Goal: Task Accomplishment & Management: Manage account settings

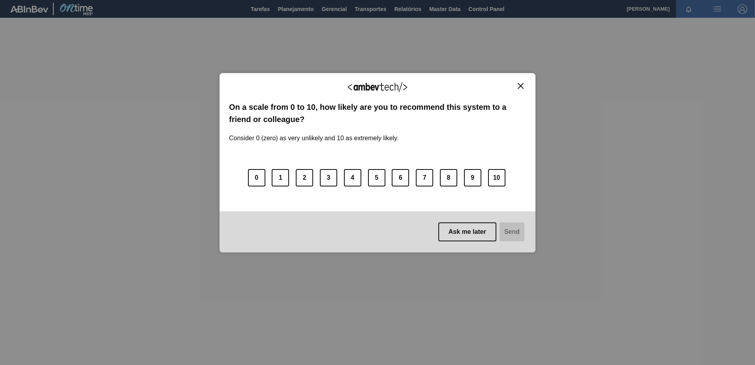
click at [522, 83] on img "Close" at bounding box center [521, 86] width 6 height 6
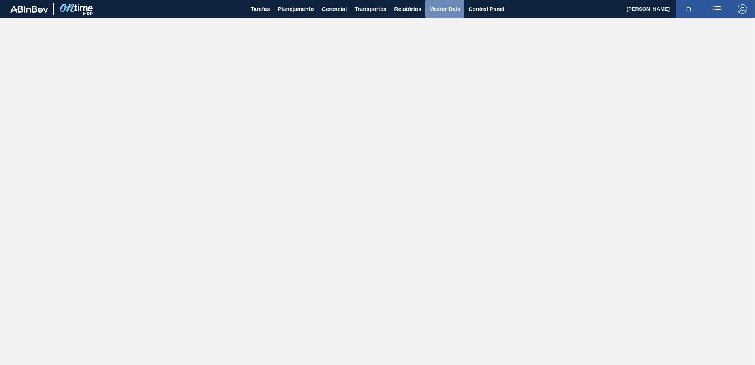
click at [456, 6] on span "Master Data" at bounding box center [444, 8] width 31 height 9
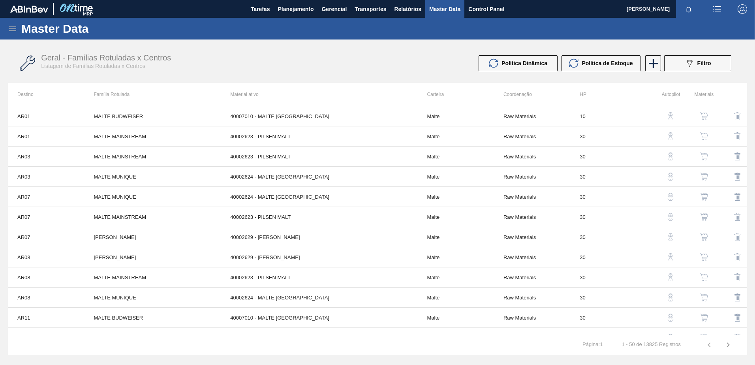
click at [8, 26] on icon at bounding box center [12, 28] width 9 height 9
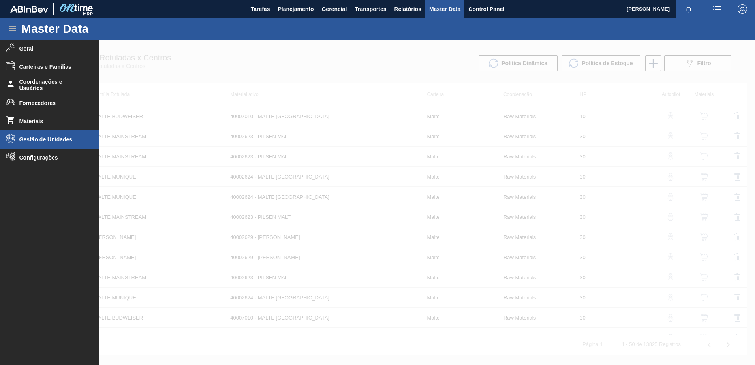
click at [43, 139] on span "Gestão de Unidades" at bounding box center [51, 139] width 65 height 6
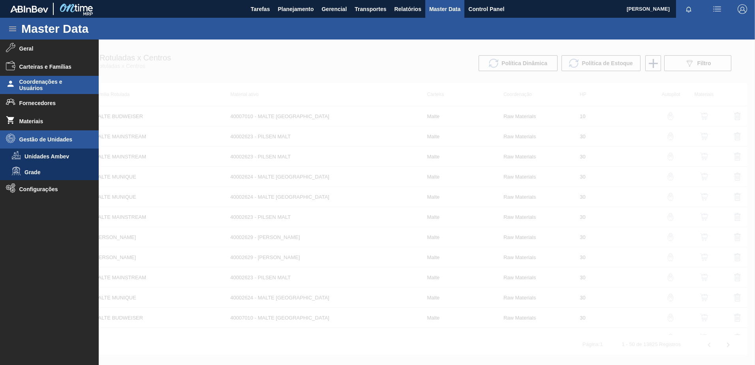
click at [42, 82] on span "Coordenações e Usuários" at bounding box center [51, 85] width 65 height 13
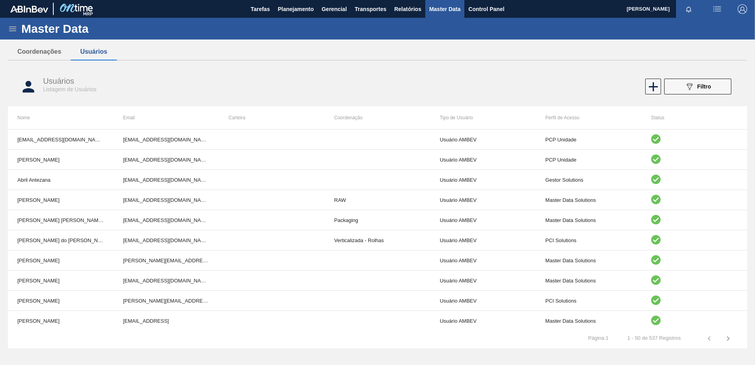
click at [8, 27] on icon at bounding box center [12, 28] width 9 height 9
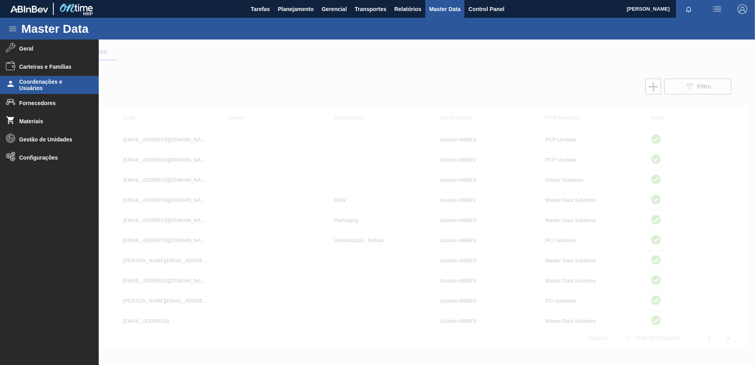
click at [364, 94] on div at bounding box center [377, 201] width 755 height 325
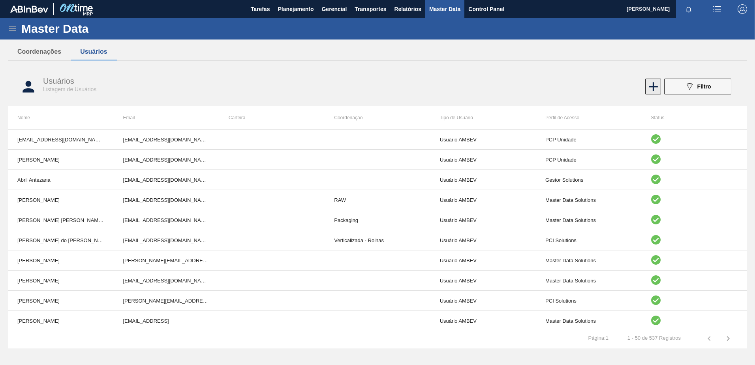
click at [650, 85] on icon at bounding box center [653, 86] width 15 height 15
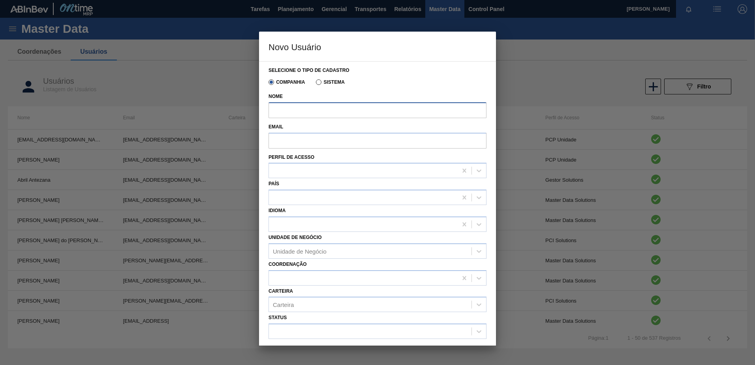
click at [291, 114] on input "Nome" at bounding box center [378, 110] width 218 height 16
click at [276, 138] on input "Email" at bounding box center [378, 141] width 218 height 16
paste input "[PERSON_NAME][EMAIL_ADDRESS][DOMAIN_NAME]"
click at [276, 141] on input "[PERSON_NAME][EMAIL_ADDRESS][DOMAIN_NAME]" at bounding box center [378, 141] width 218 height 16
click at [299, 143] on input "[PERSON_NAME][EMAIL_ADDRESS][DOMAIN_NAME]" at bounding box center [378, 141] width 218 height 16
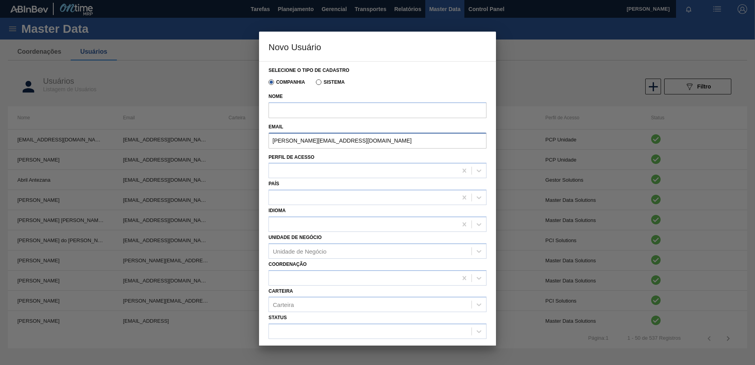
drag, startPoint x: 379, startPoint y: 142, endPoint x: 328, endPoint y: 145, distance: 50.6
click at [328, 145] on input "[PERSON_NAME][EMAIL_ADDRESS][DOMAIN_NAME]" at bounding box center [378, 141] width 218 height 16
type input "[PERSON_NAME][EMAIL_ADDRESS][DOMAIN_NAME]"
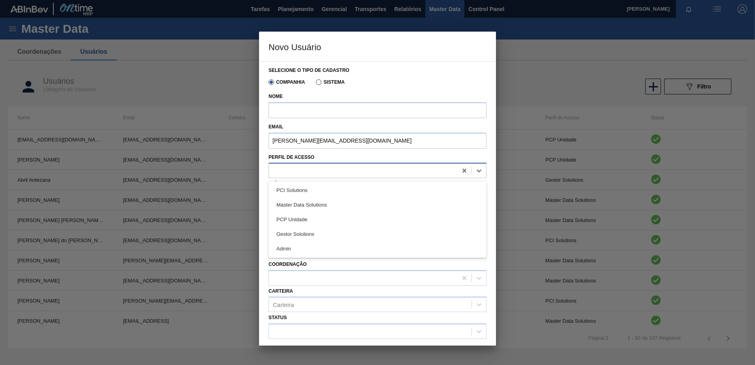
click at [349, 168] on div at bounding box center [363, 170] width 188 height 11
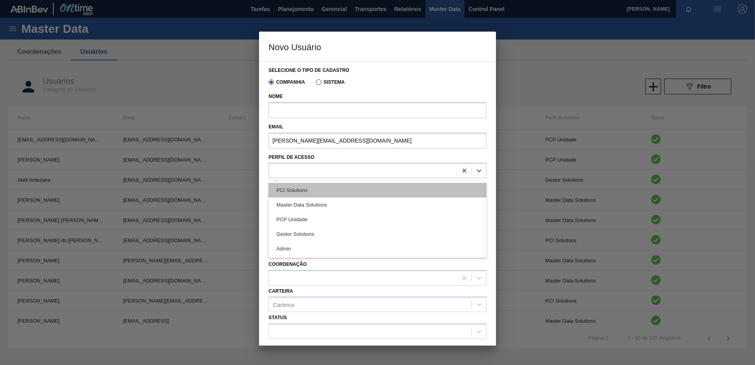
click at [368, 192] on div "PCI Solutions" at bounding box center [378, 190] width 218 height 15
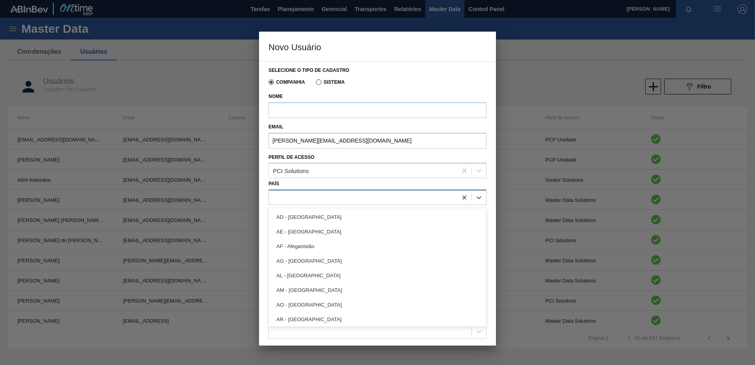
click at [340, 202] on div at bounding box center [363, 197] width 188 height 11
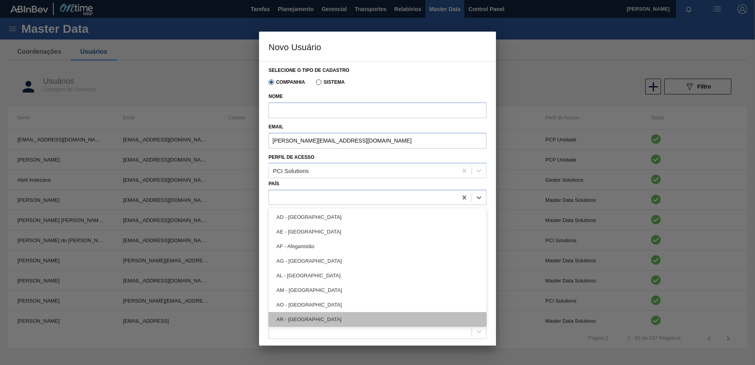
click at [301, 318] on div "AR - [GEOGRAPHIC_DATA]" at bounding box center [378, 319] width 218 height 15
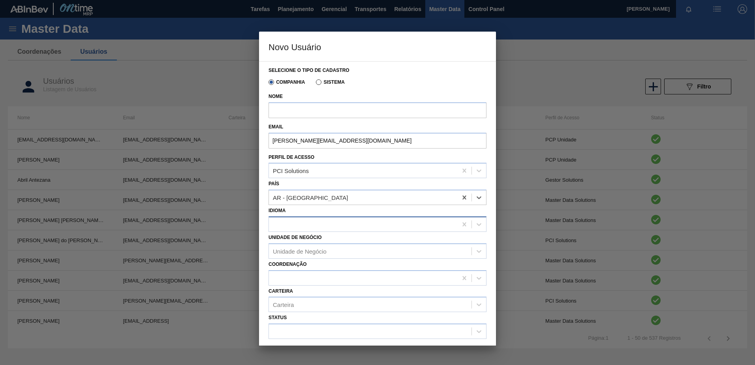
click at [313, 227] on div at bounding box center [363, 223] width 188 height 11
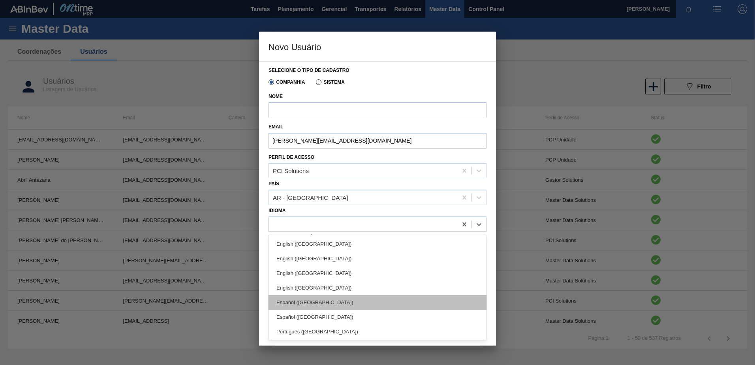
click at [326, 300] on div "Español ([GEOGRAPHIC_DATA])" at bounding box center [378, 302] width 218 height 15
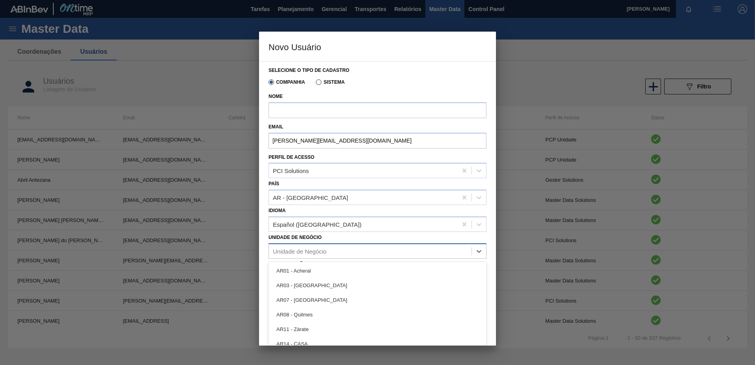
click at [329, 246] on div "Unidade de Negócio" at bounding box center [370, 250] width 203 height 11
click at [325, 242] on div "Unidade de Negócio option AR01 - Acheral focused, 1 of 95. 95 results available…" at bounding box center [378, 245] width 218 height 27
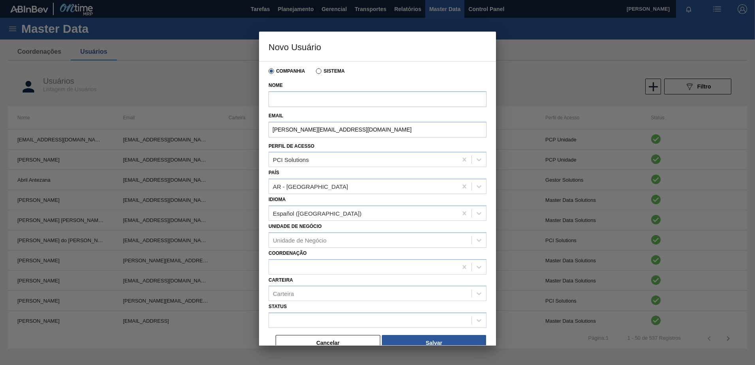
scroll to position [21, 0]
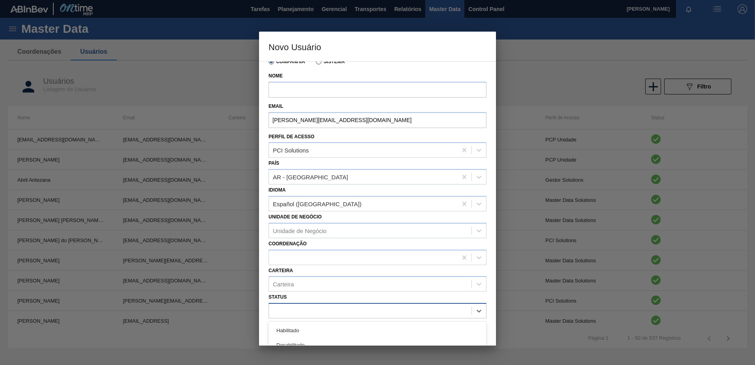
click at [310, 308] on div at bounding box center [370, 310] width 203 height 11
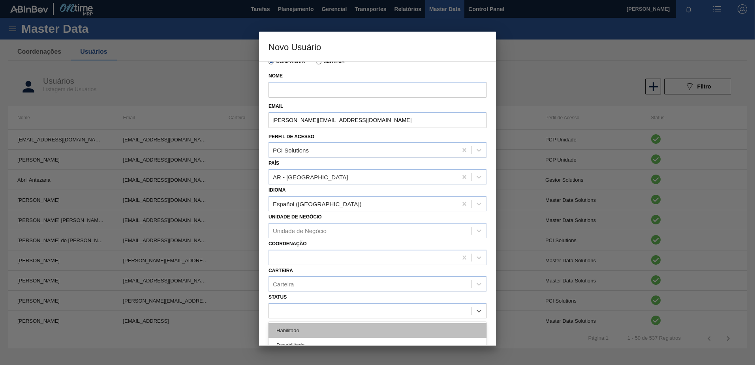
click at [303, 325] on div "Habilitado" at bounding box center [378, 330] width 218 height 15
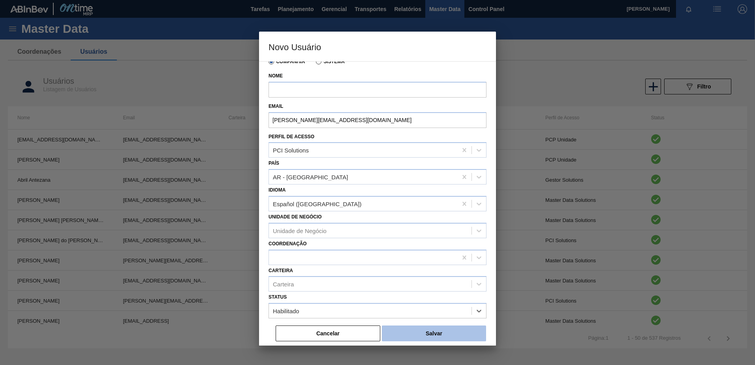
click at [417, 334] on button "Salvar" at bounding box center [434, 333] width 104 height 16
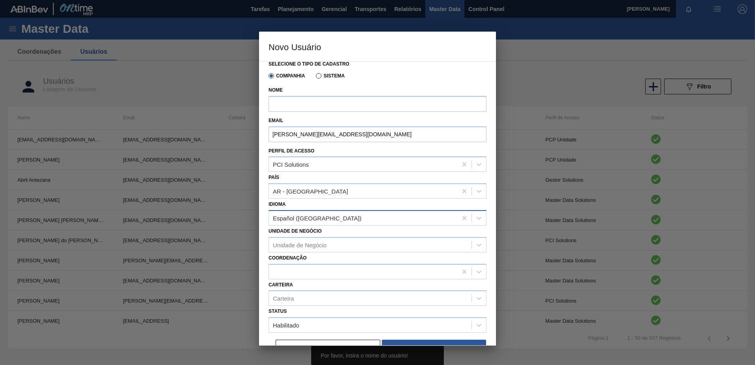
scroll to position [0, 0]
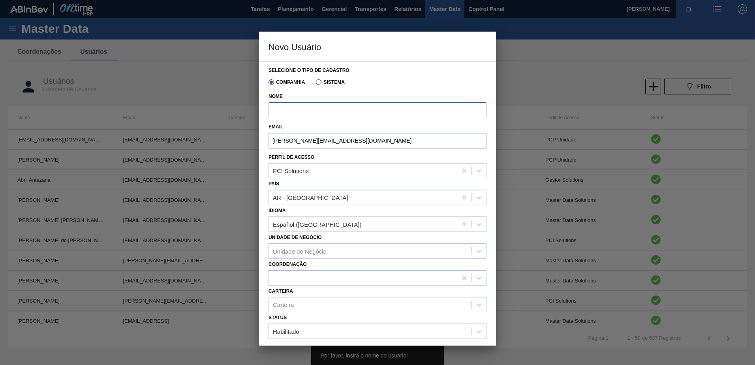
click at [289, 102] on input "Nome" at bounding box center [378, 110] width 218 height 16
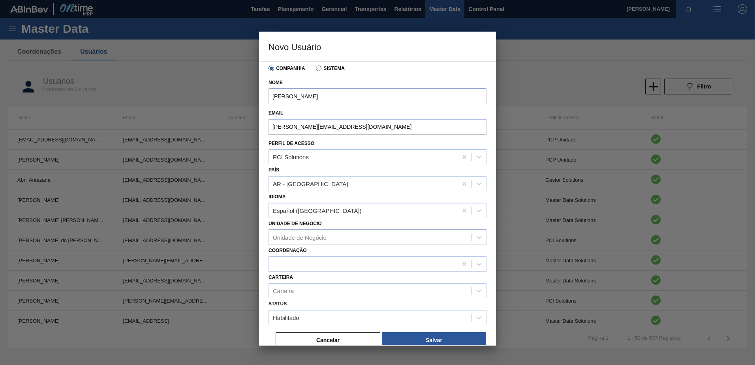
scroll to position [21, 0]
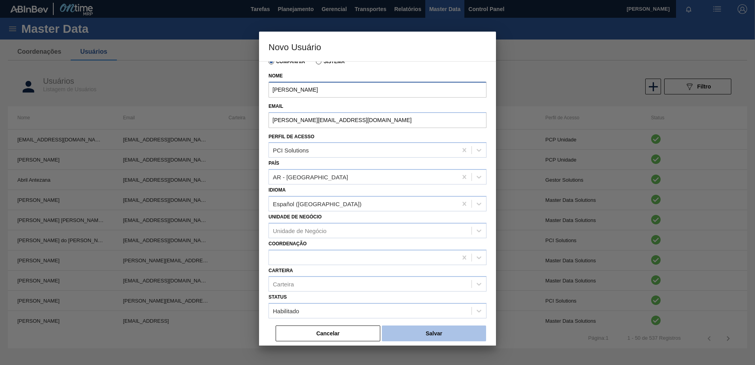
type input "[PERSON_NAME]"
click at [432, 331] on button "Salvar" at bounding box center [434, 333] width 104 height 16
